Goal: Find contact information: Find contact information

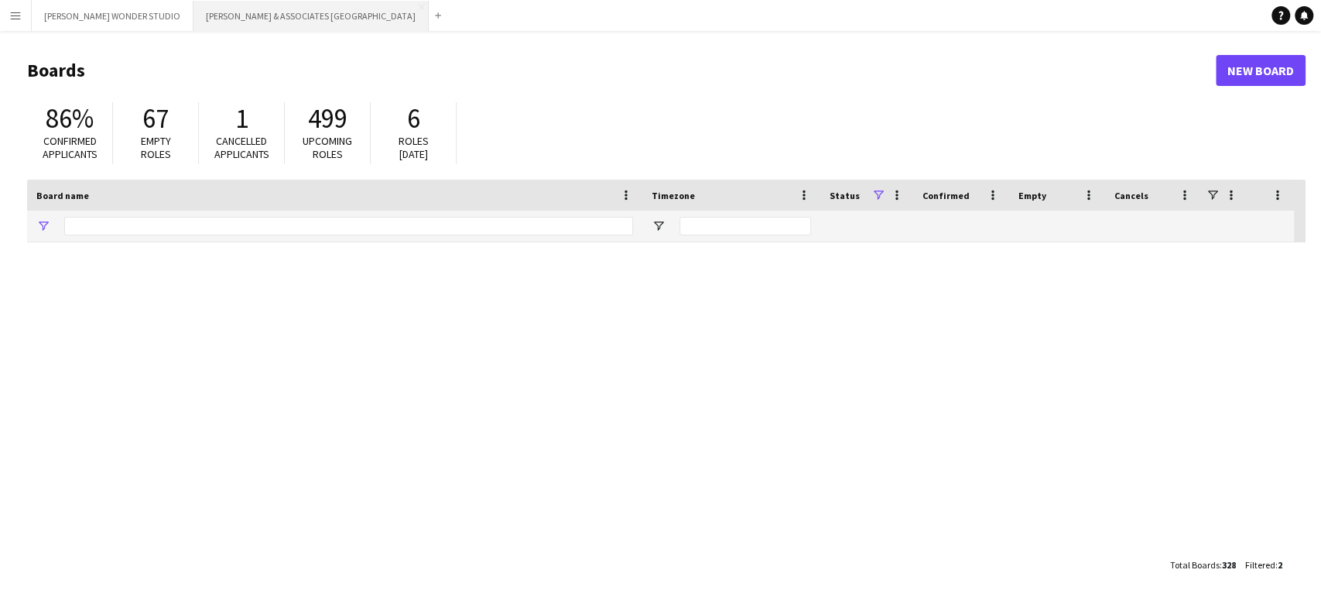
type input "****"
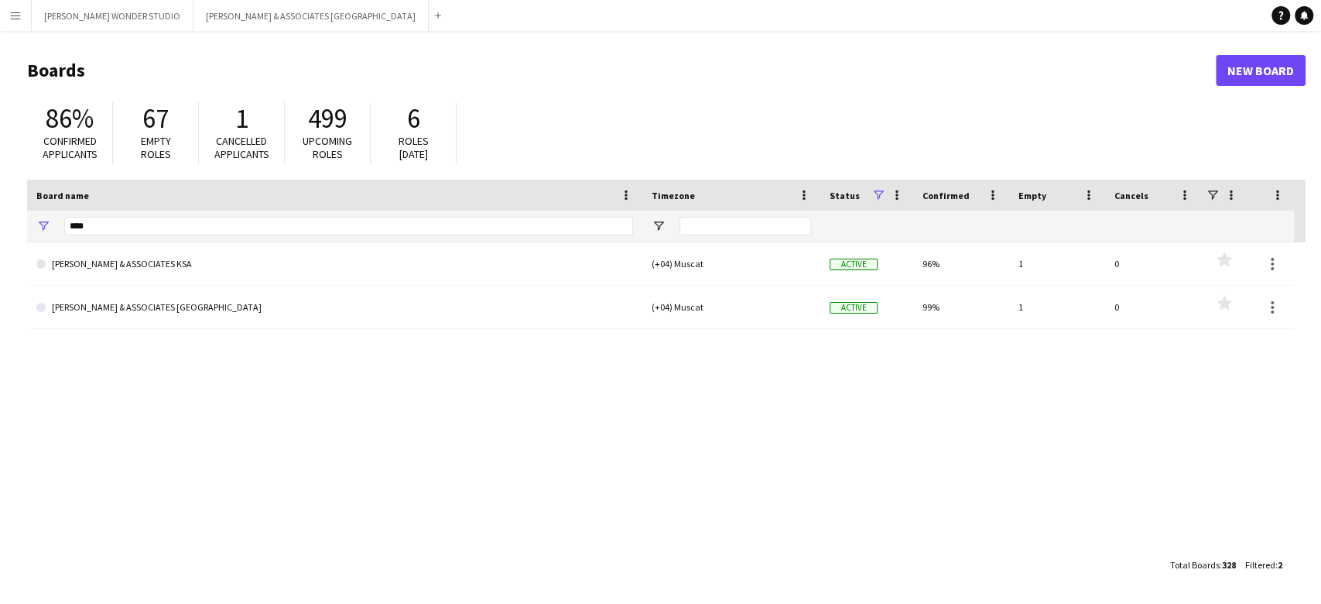
click at [6, 15] on button "Menu" at bounding box center [15, 15] width 31 height 31
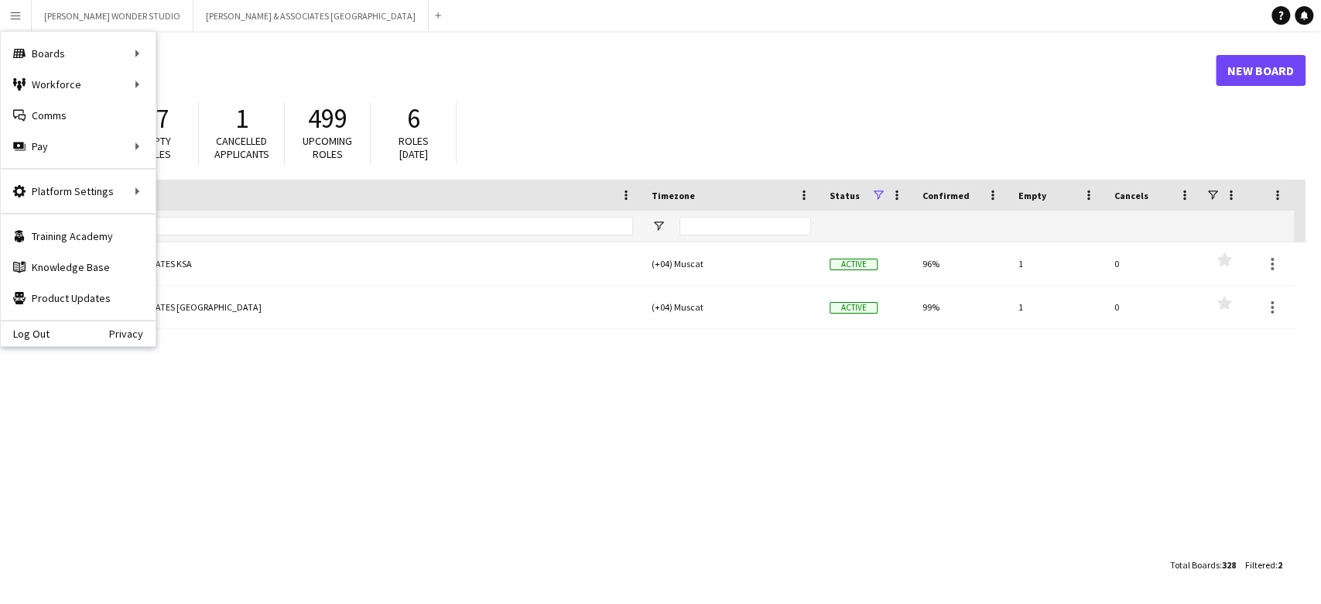
click at [805, 65] on h1 "Boards" at bounding box center [621, 70] width 1188 height 23
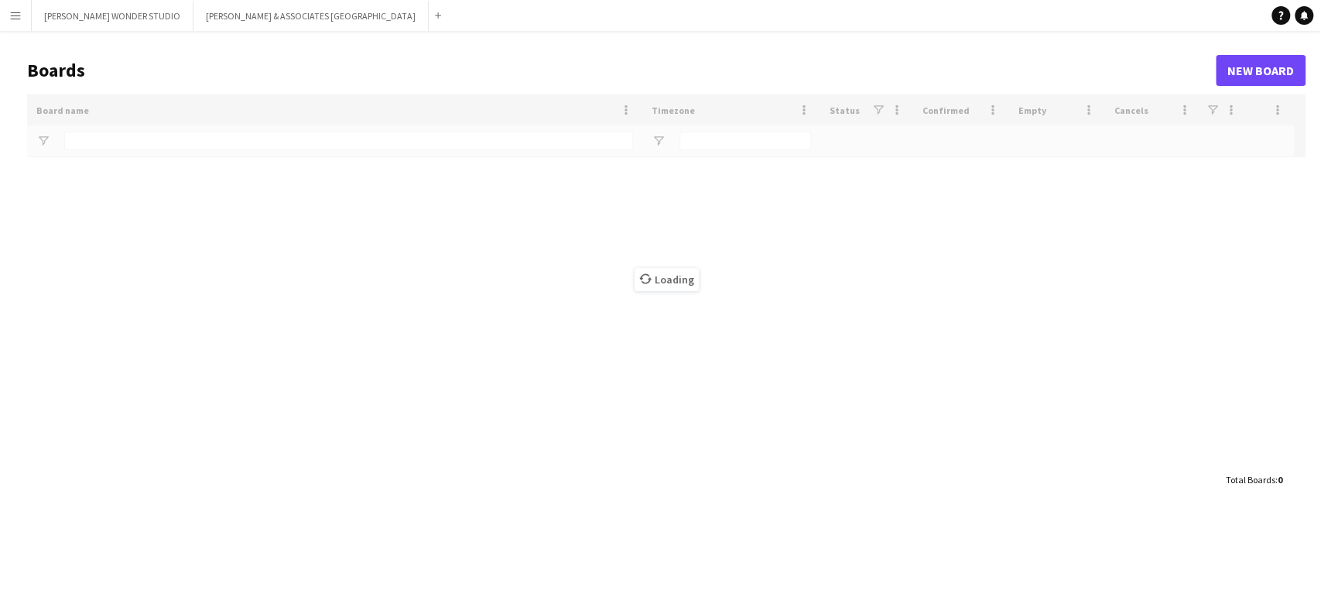
type input "****"
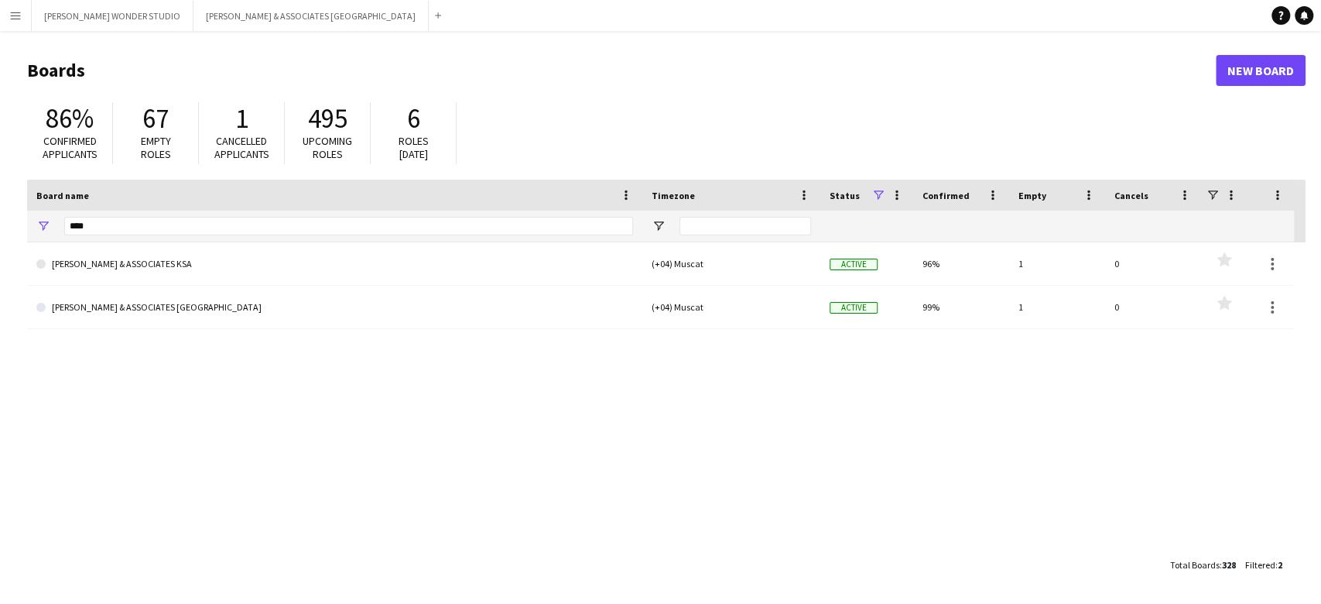
click at [15, 14] on app-icon "Menu" at bounding box center [15, 15] width 12 height 12
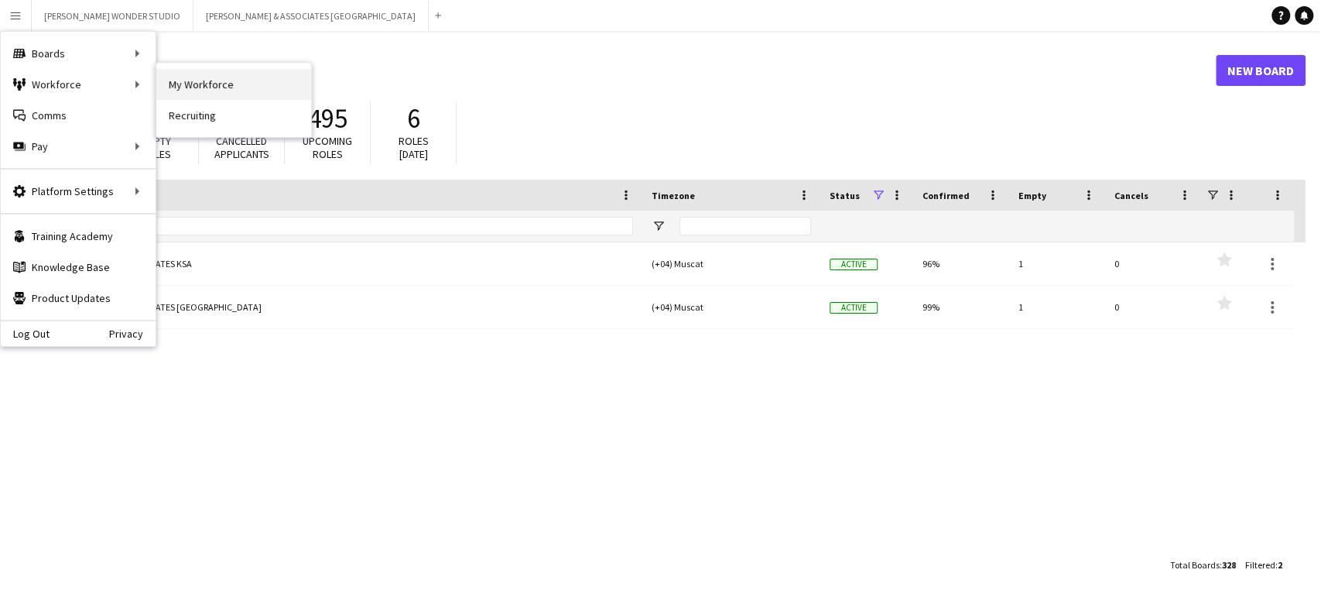
click at [193, 84] on link "My Workforce" at bounding box center [233, 84] width 155 height 31
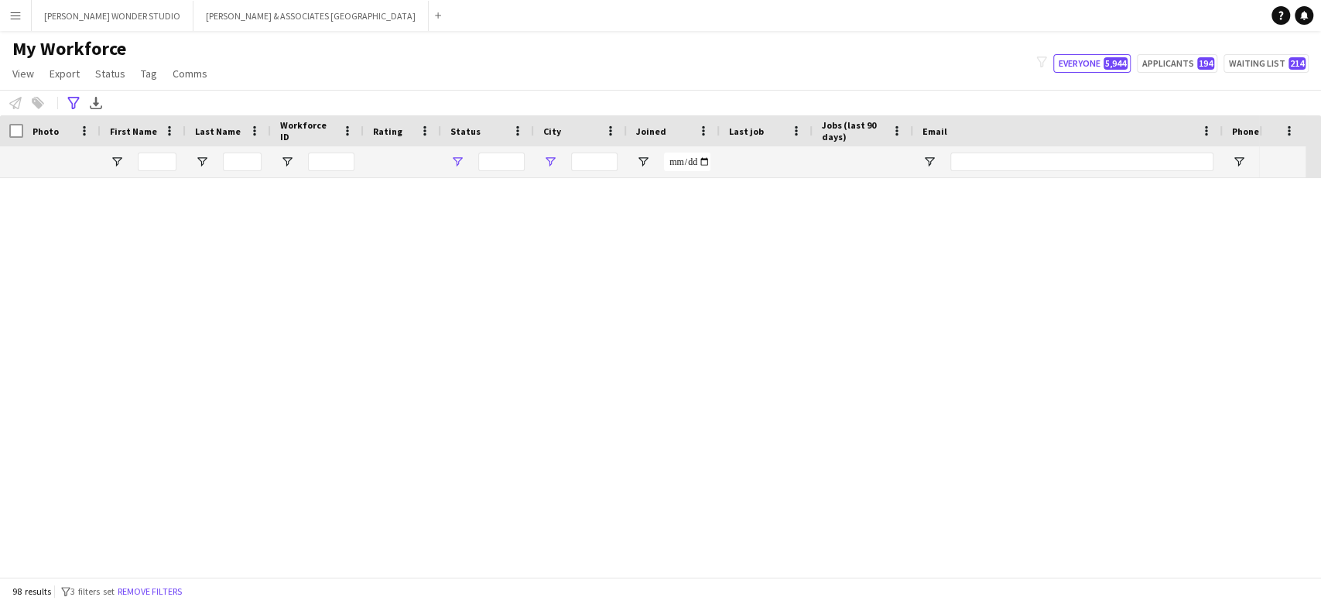
type input "**********"
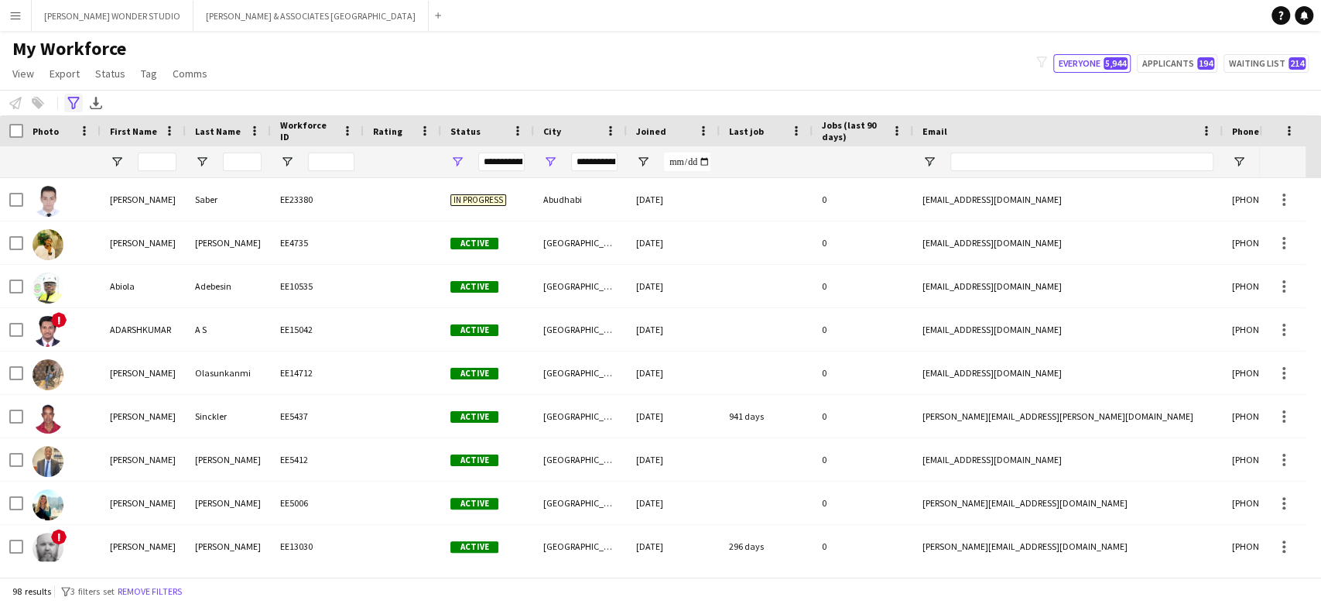
click at [71, 102] on icon at bounding box center [73, 103] width 12 height 12
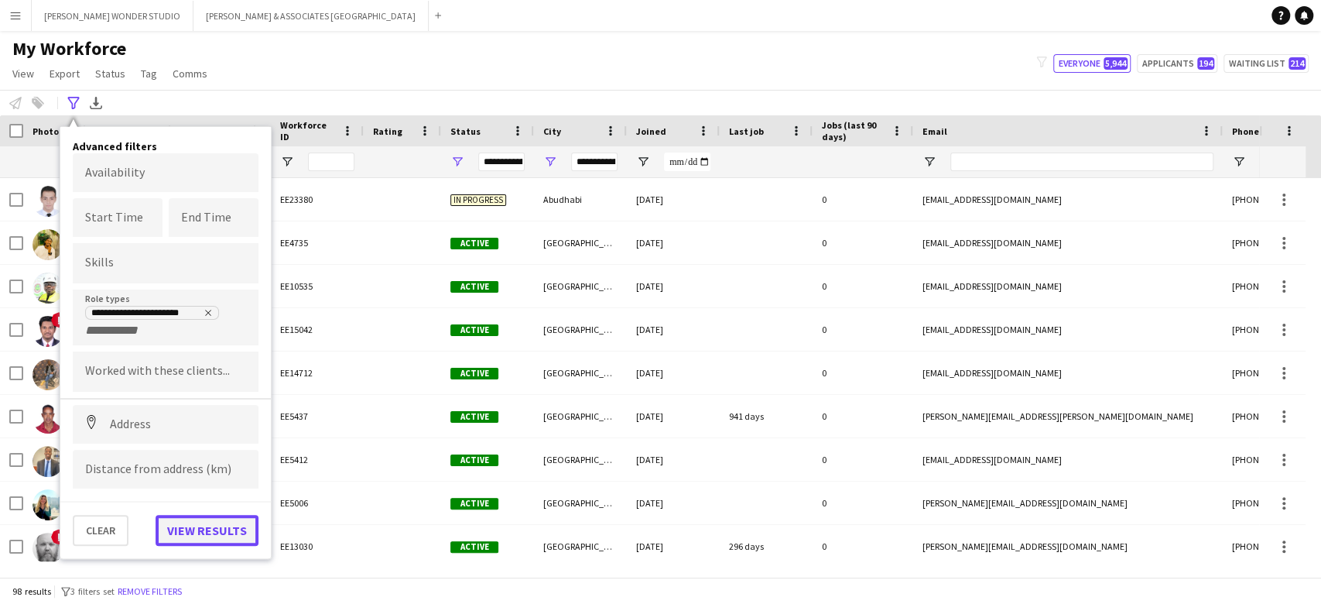
click at [173, 521] on button "View results" at bounding box center [207, 530] width 103 height 31
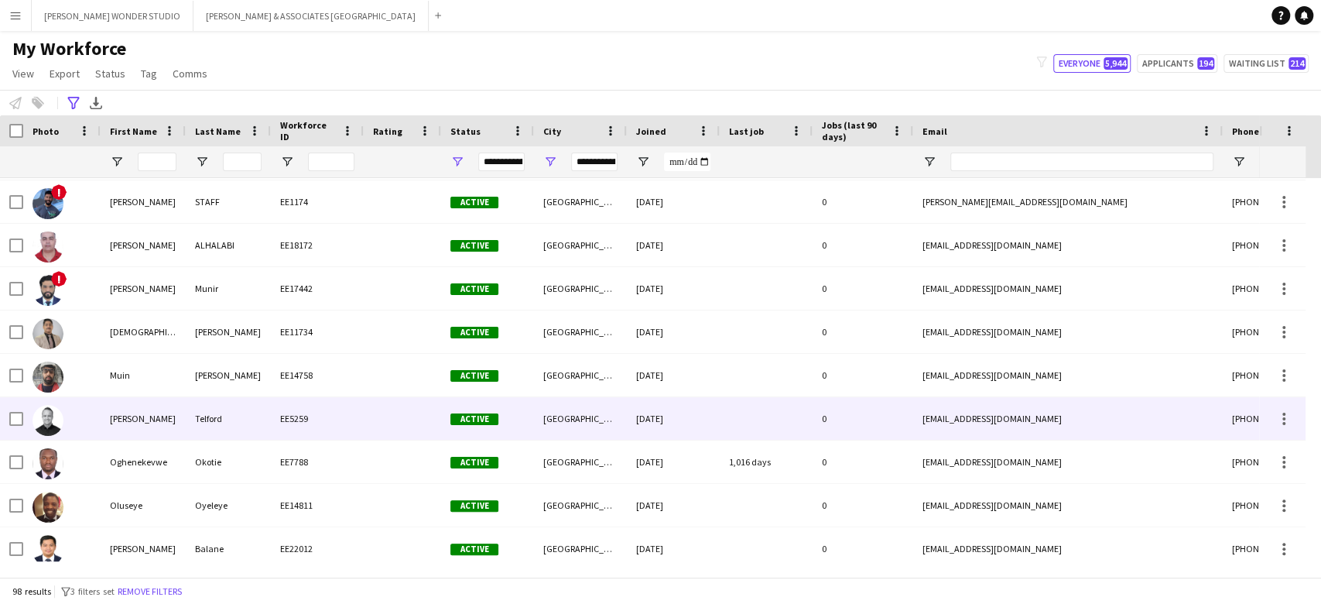
scroll to position [2888, 0]
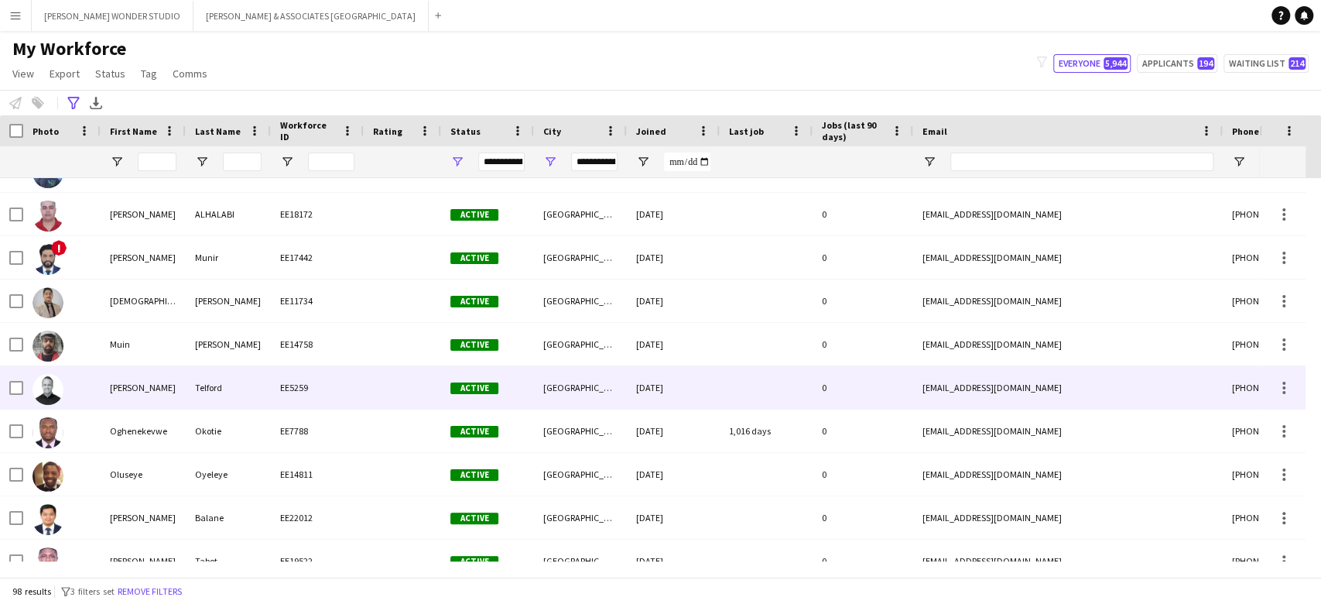
click at [684, 385] on div "[DATE]" at bounding box center [673, 387] width 93 height 43
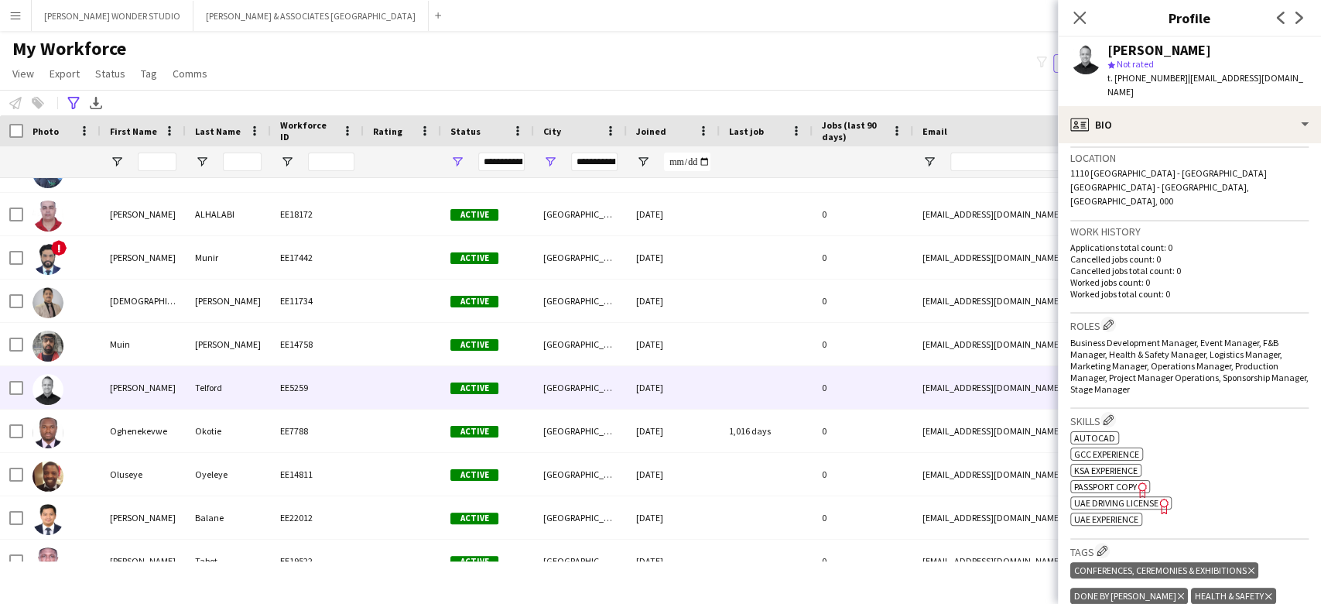
scroll to position [515, 0]
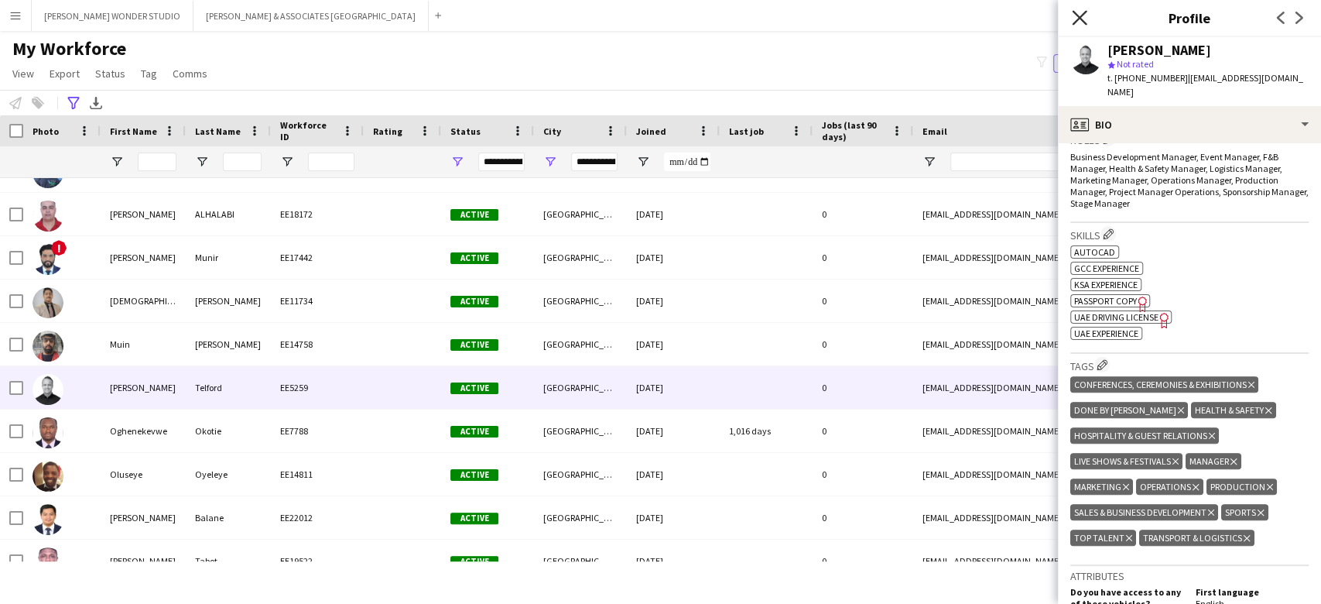
click at [1077, 13] on icon "Close pop-in" at bounding box center [1079, 17] width 15 height 15
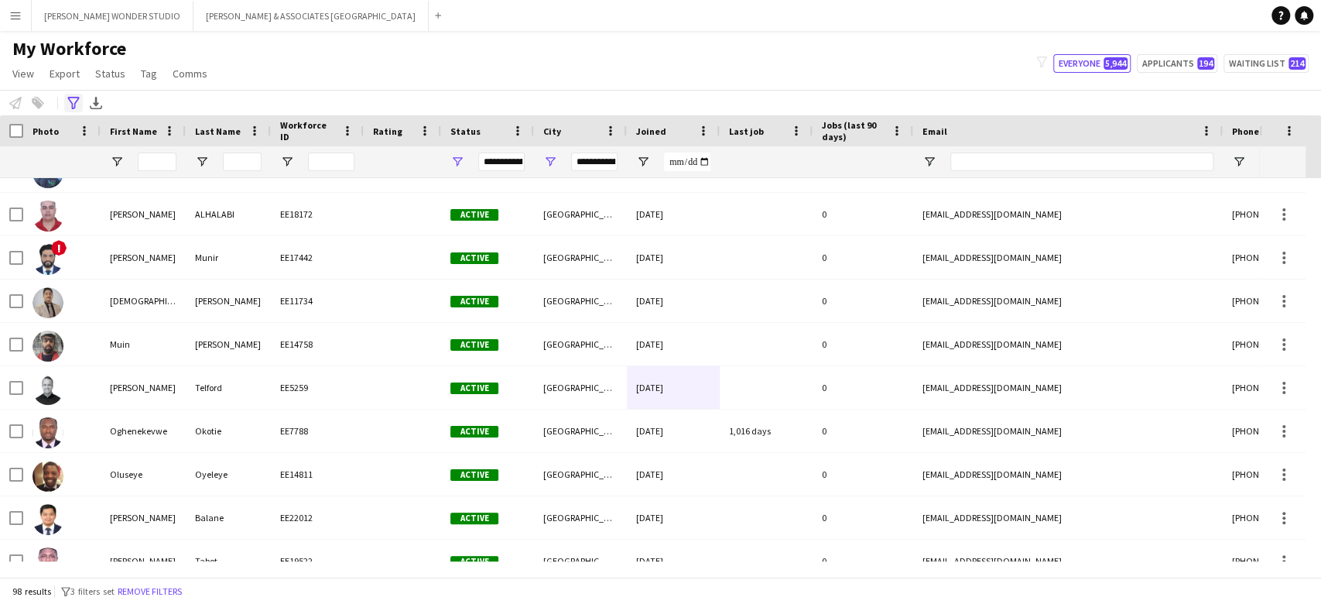
click at [74, 107] on icon "Advanced filters" at bounding box center [73, 103] width 12 height 12
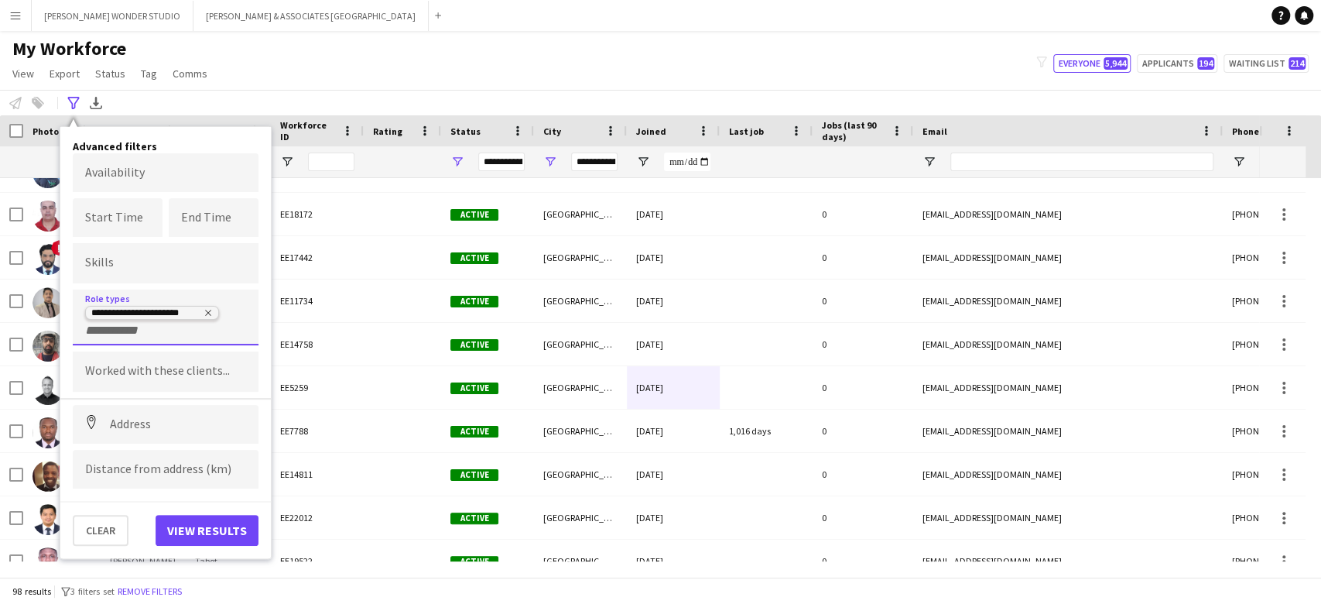
click at [207, 310] on icon "Remove tag" at bounding box center [208, 313] width 6 height 6
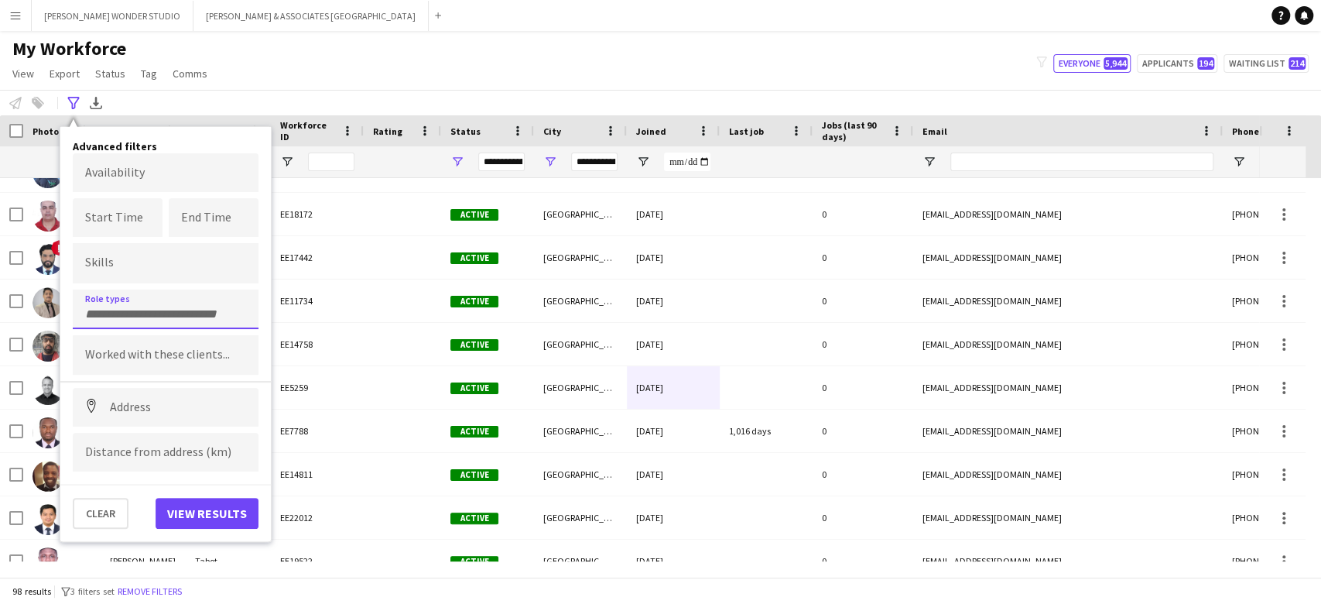
click at [207, 310] on input "Type to search role types..." at bounding box center [165, 314] width 161 height 14
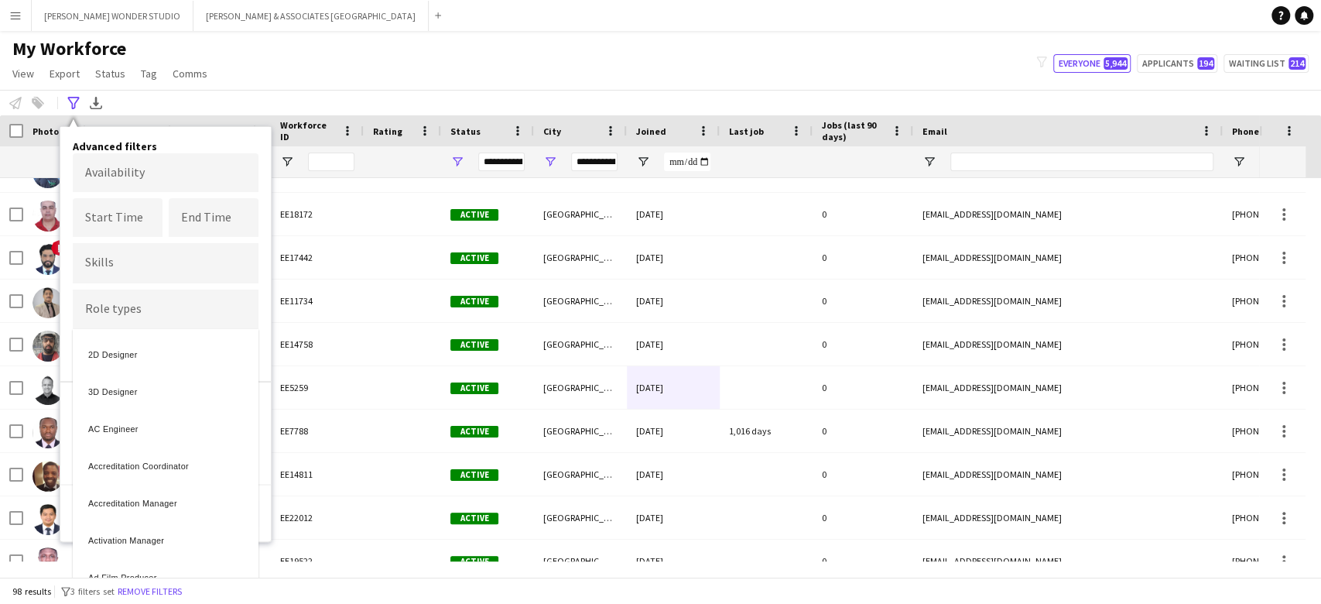
click at [207, 310] on div at bounding box center [660, 302] width 1321 height 604
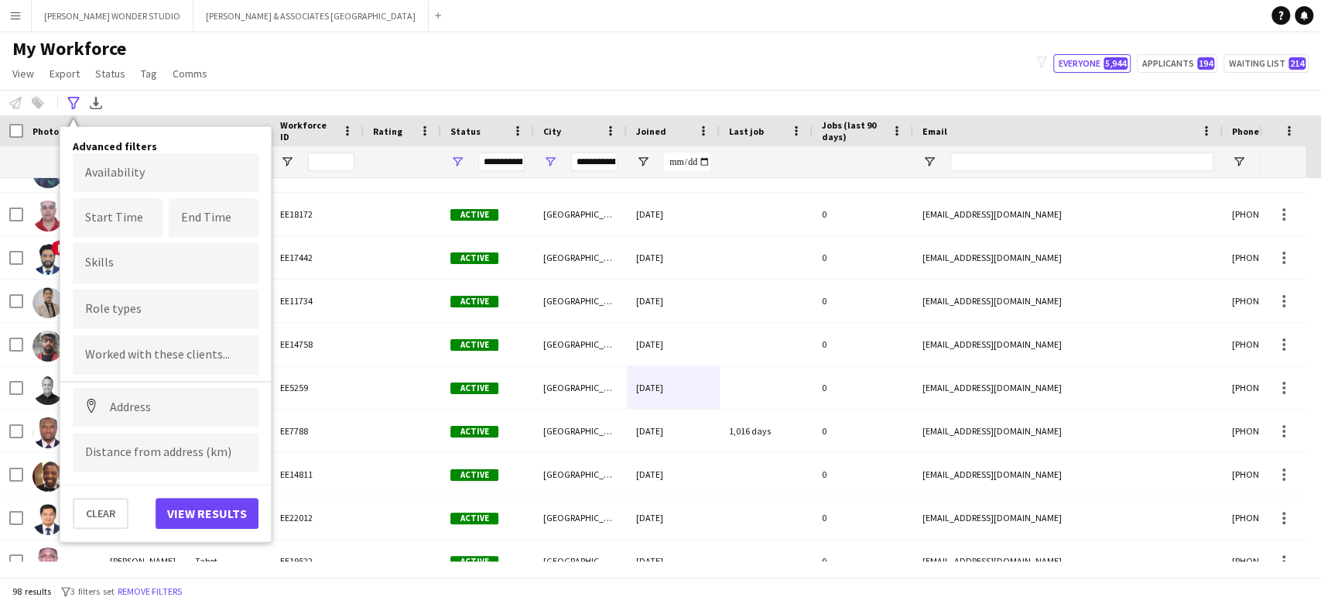
click at [382, 60] on div "My Workforce View Views Default view [PERSON_NAME] New view Update view Delete …" at bounding box center [660, 63] width 1321 height 53
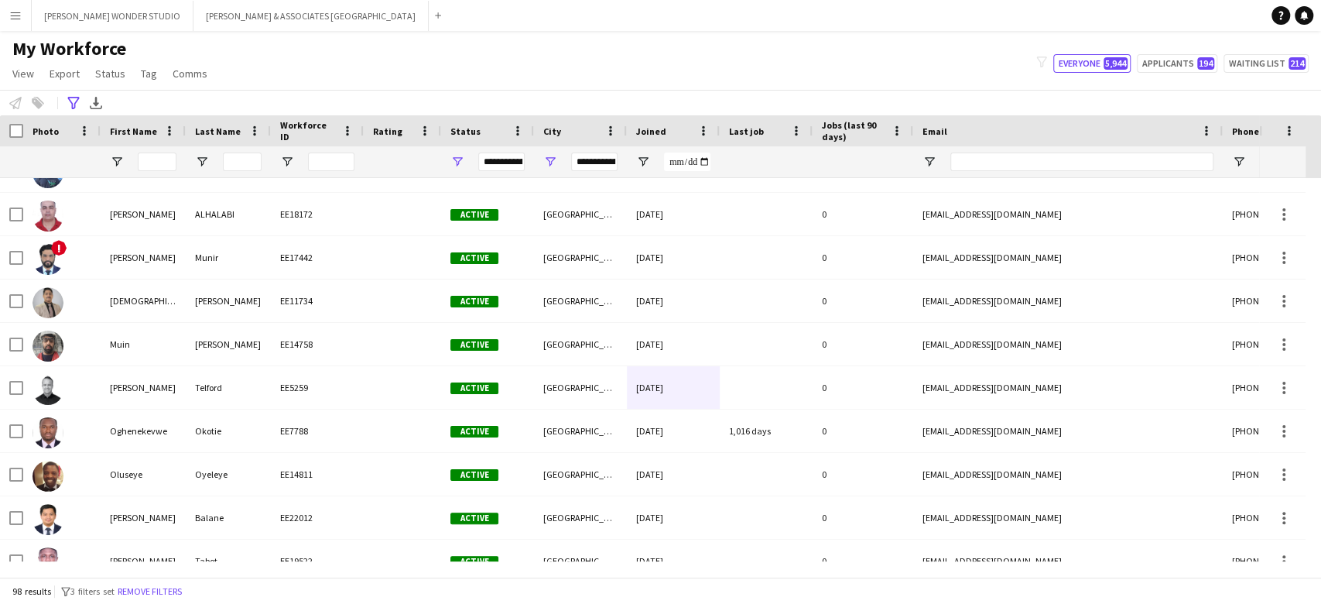
scroll to position [0, 0]
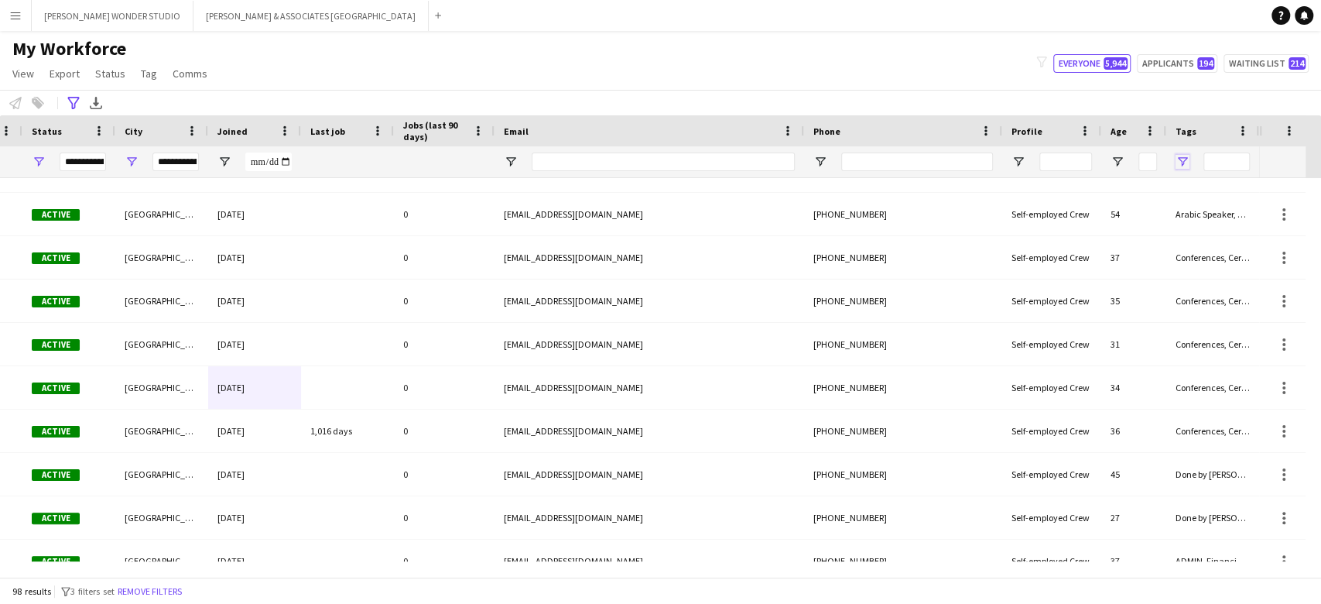
click at [1182, 157] on span "Open Filter Menu" at bounding box center [1182, 162] width 14 height 14
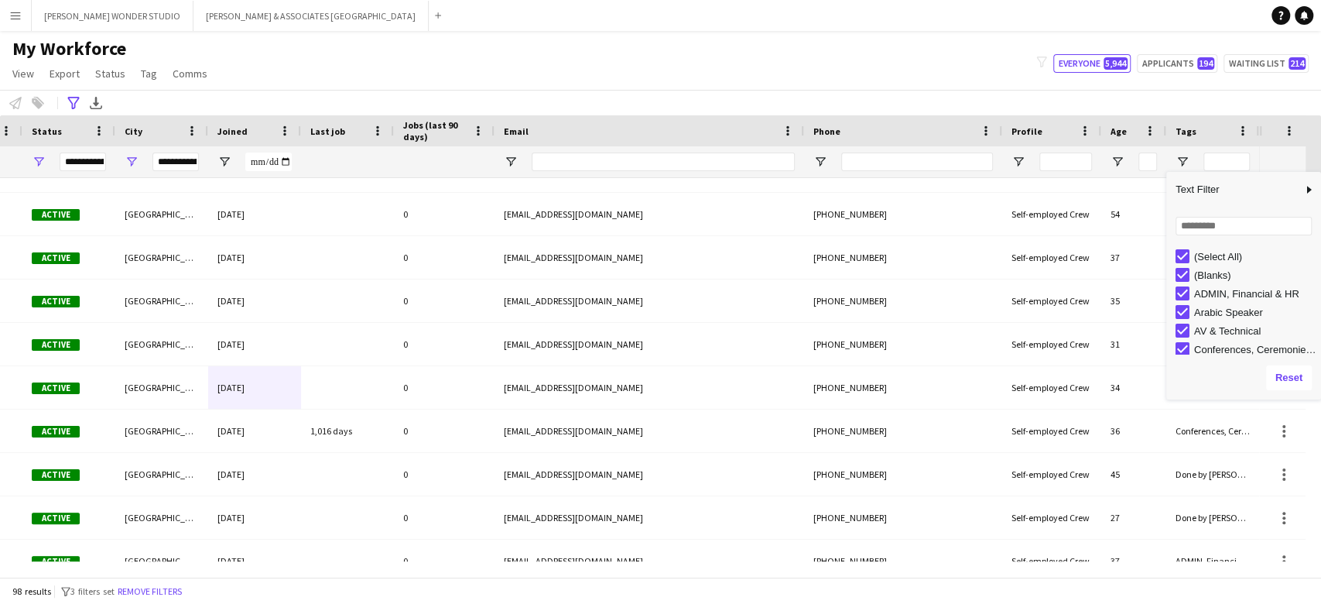
type input "***"
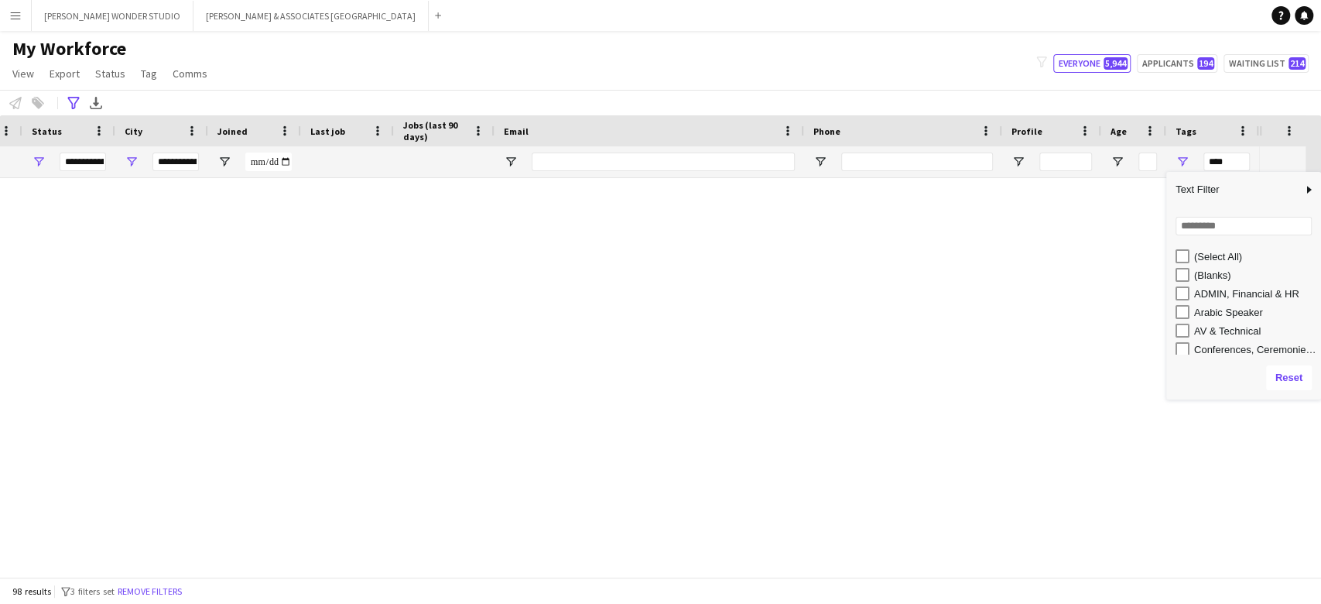
type input "***"
click at [1208, 226] on input "Search filter values" at bounding box center [1243, 226] width 136 height 19
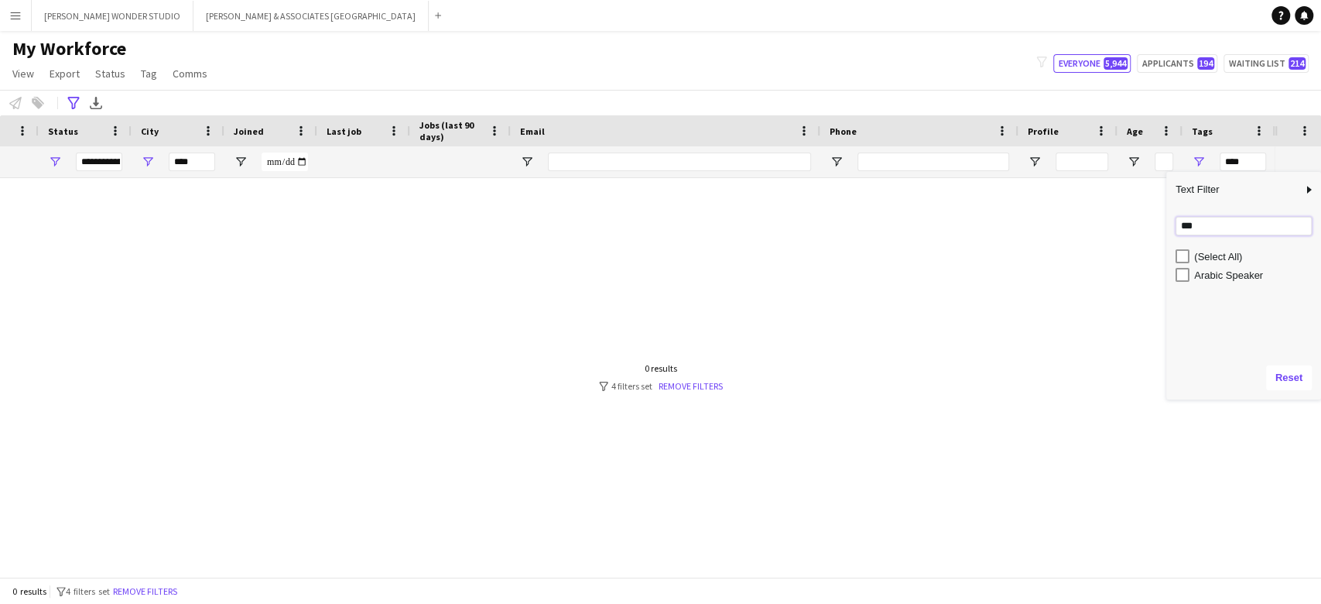
type input "***"
click at [1197, 279] on div "Arabic Speaker" at bounding box center [1255, 275] width 122 height 12
type input "**********"
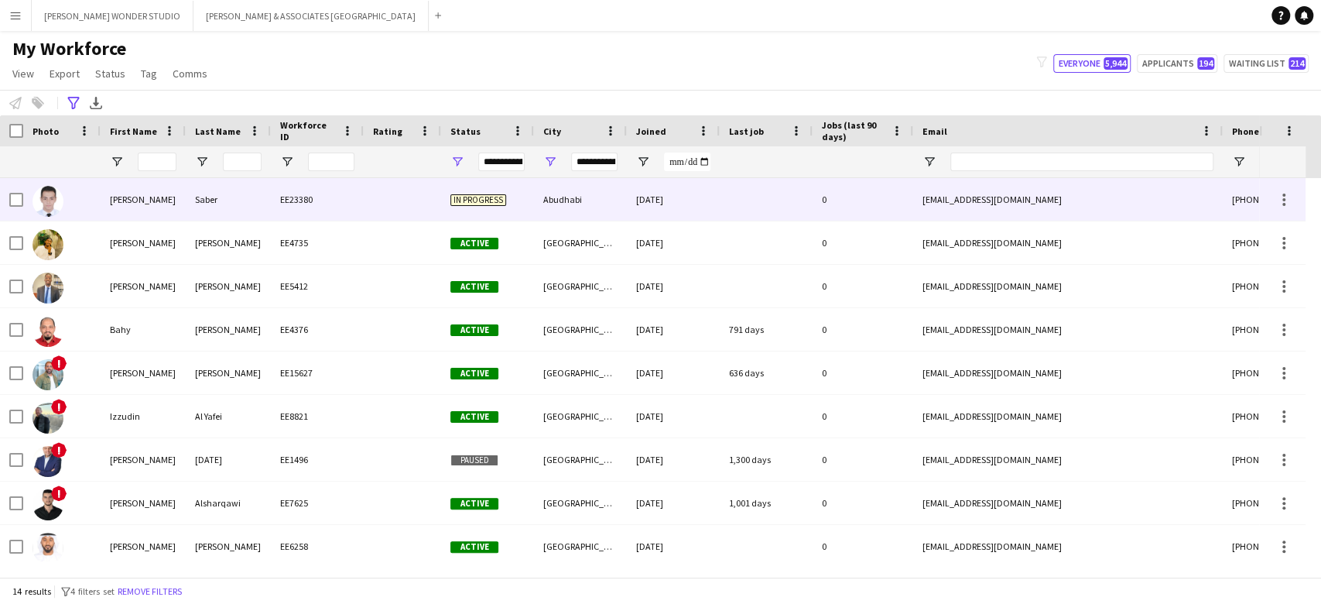
click at [239, 206] on div "Saber" at bounding box center [228, 199] width 85 height 43
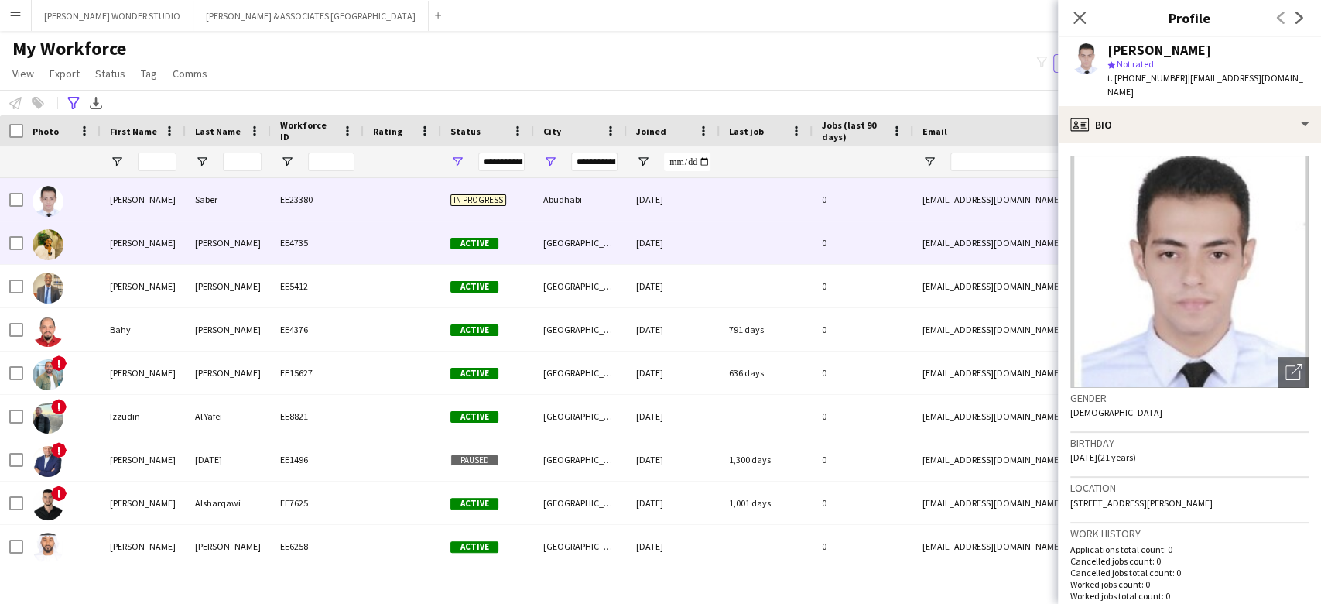
click at [230, 238] on div "[PERSON_NAME]" at bounding box center [228, 242] width 85 height 43
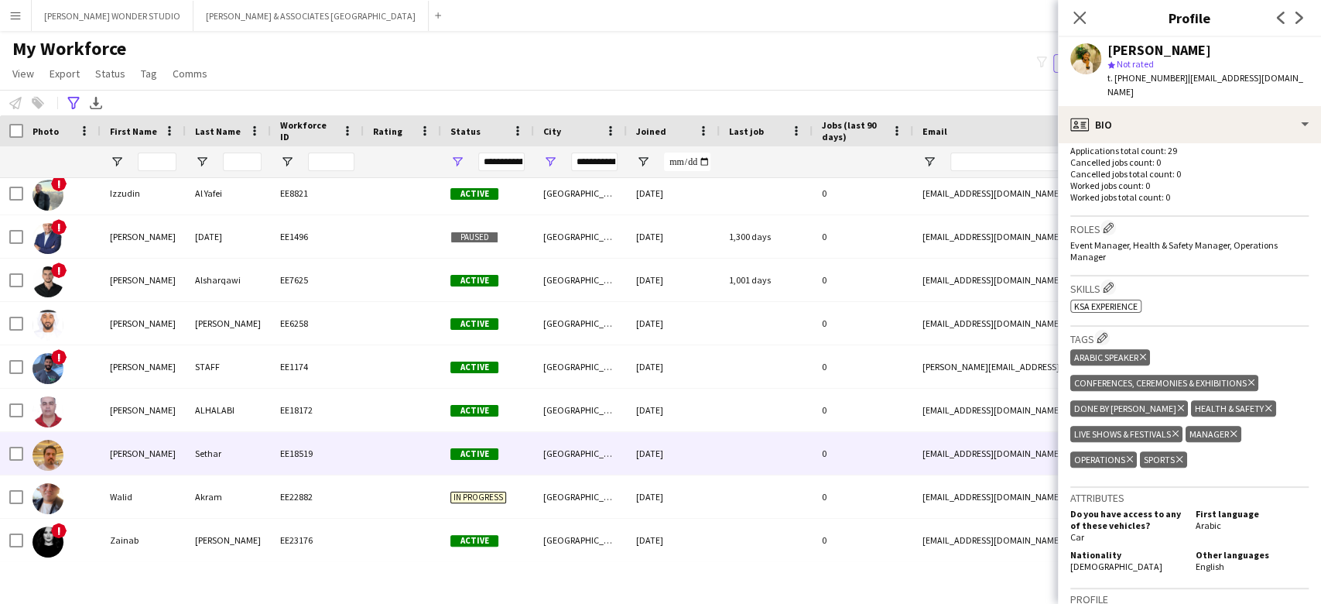
click at [857, 436] on div "0" at bounding box center [862, 453] width 101 height 43
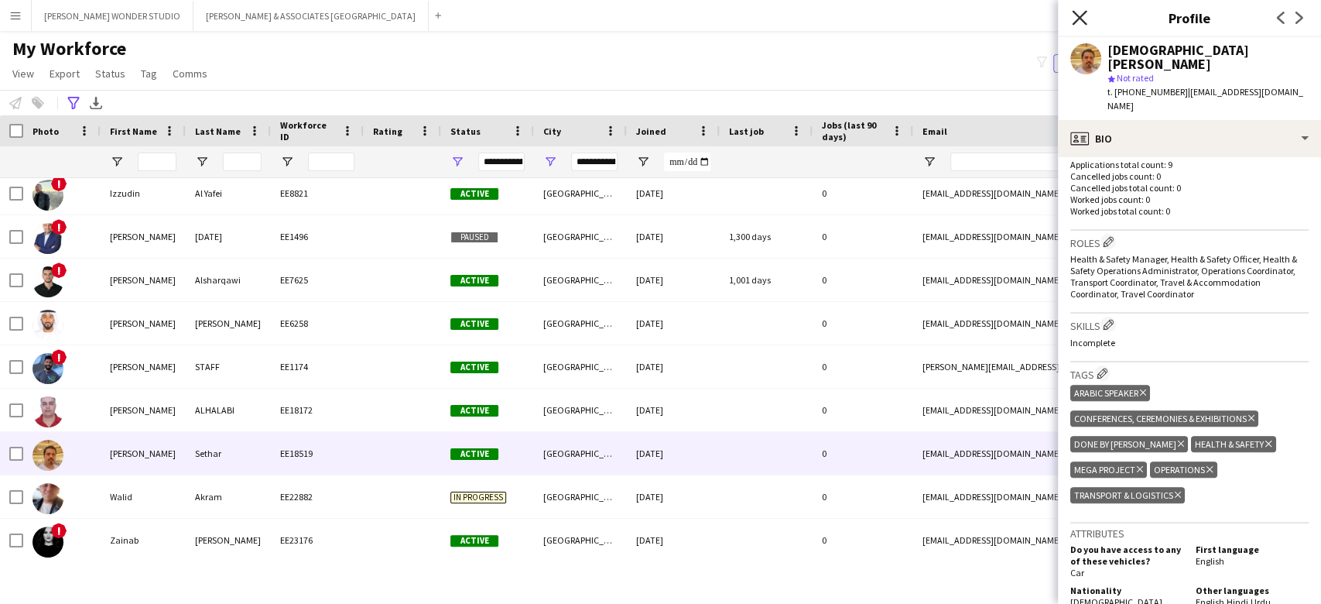
click at [1074, 13] on icon at bounding box center [1079, 17] width 15 height 15
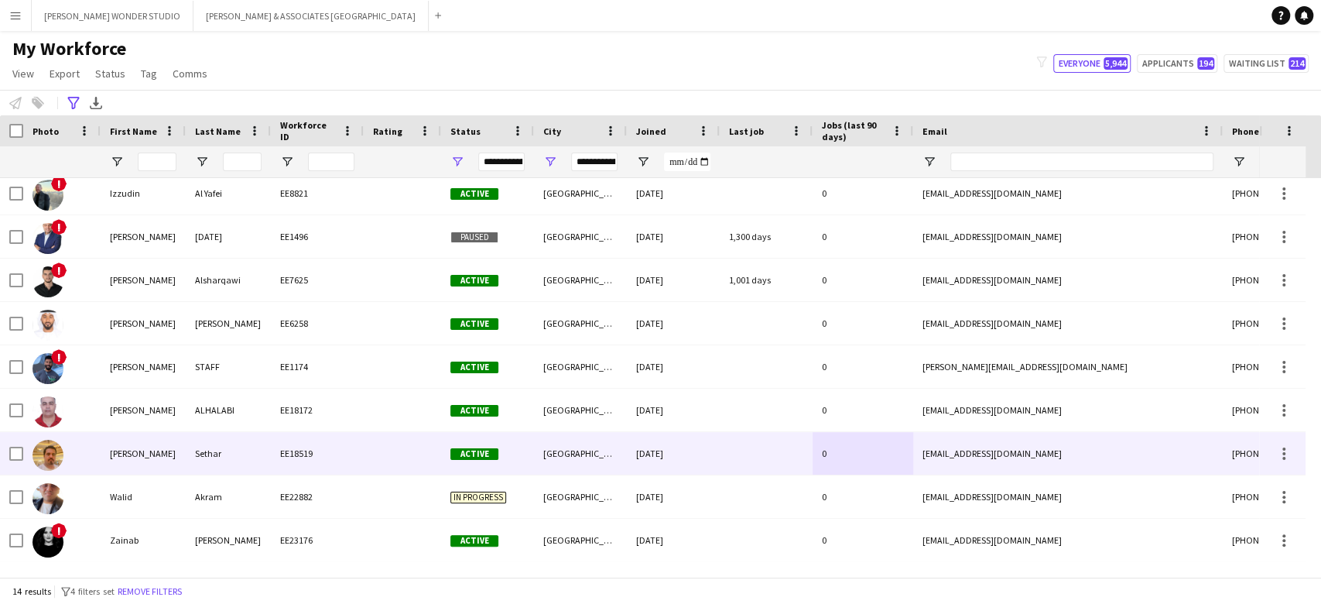
click at [136, 446] on div "[PERSON_NAME]" at bounding box center [143, 453] width 85 height 43
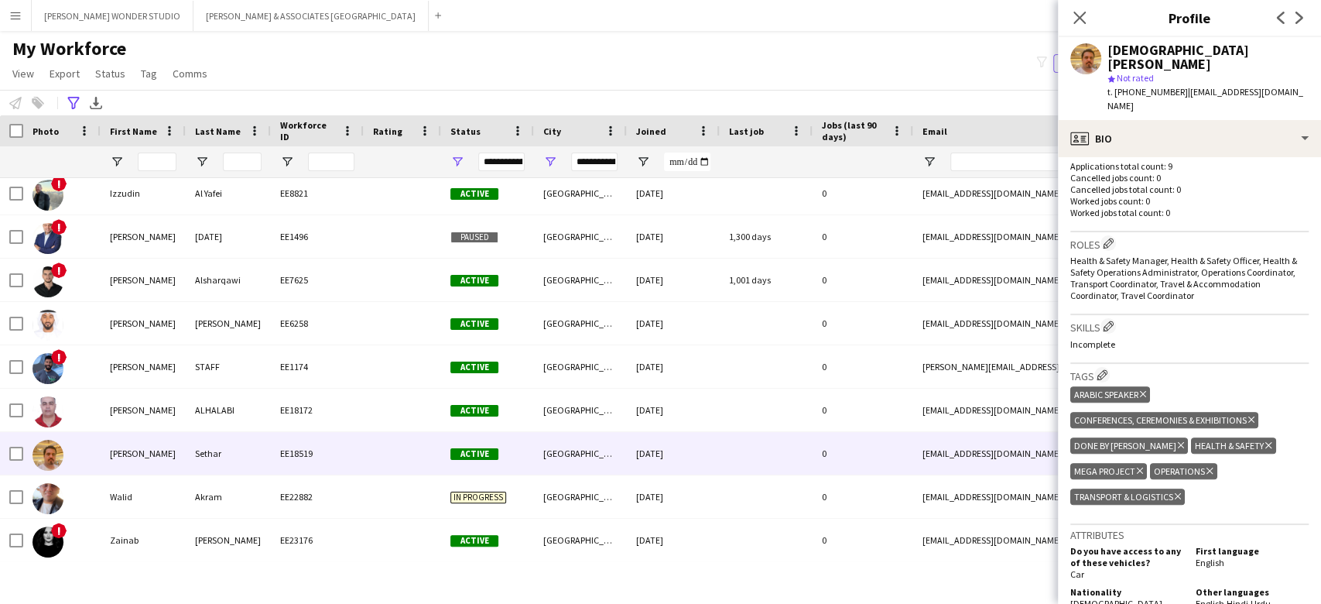
scroll to position [619, 0]
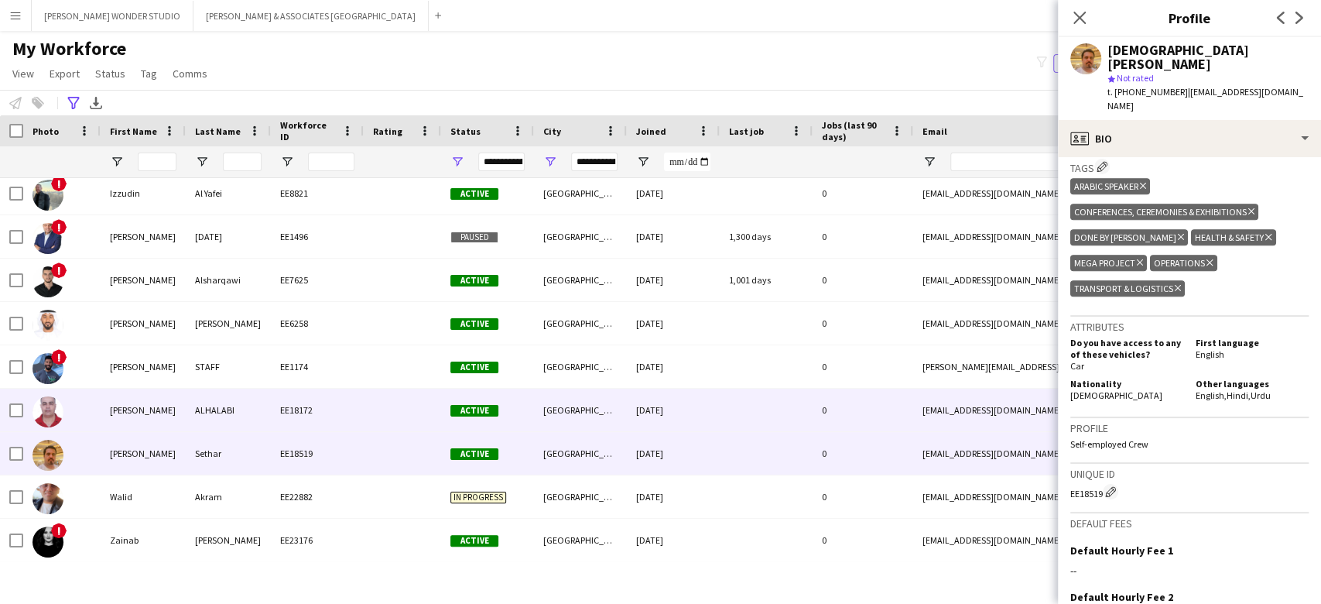
click at [126, 408] on div "[PERSON_NAME]" at bounding box center [143, 409] width 85 height 43
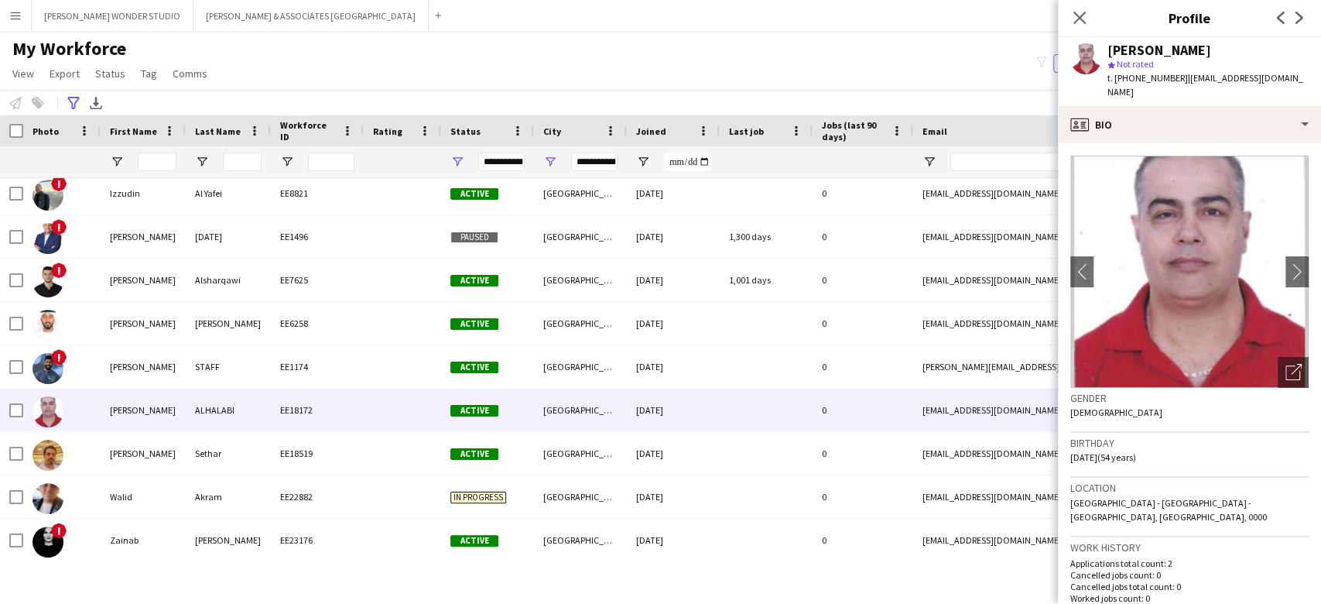
scroll to position [309, 0]
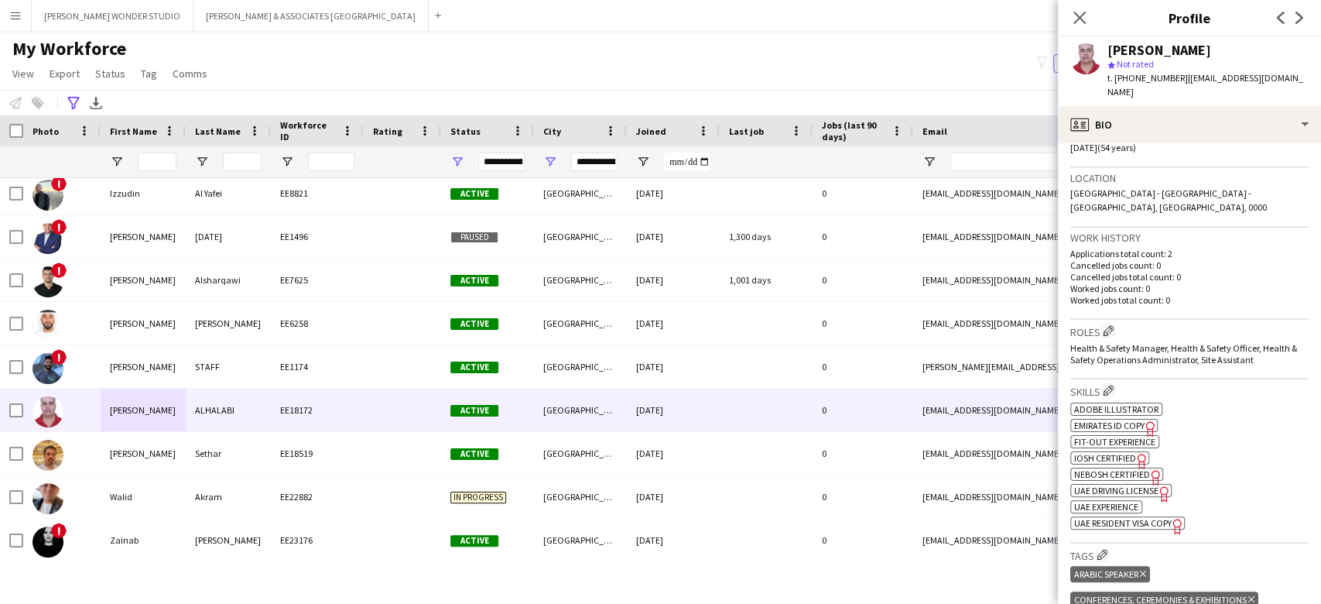
drag, startPoint x: 1173, startPoint y: 78, endPoint x: 1114, endPoint y: 79, distance: 58.8
click at [1114, 79] on span "t. [PHONE_NUMBER]" at bounding box center [1147, 78] width 80 height 12
copy span "[PHONE_NUMBER]"
